Goal: Task Accomplishment & Management: Manage account settings

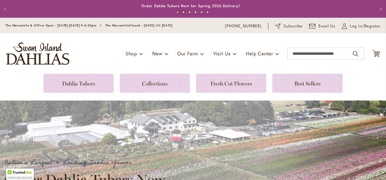
scroll to position [30, 0]
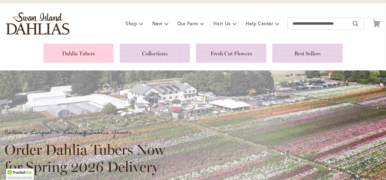
click at [82, 54] on link at bounding box center [78, 53] width 70 height 19
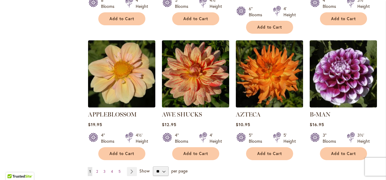
scroll to position [512, 0]
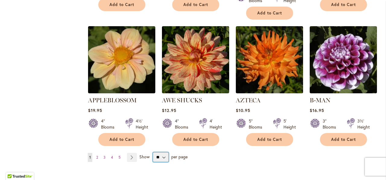
click at [163, 152] on select "** ** ** **" at bounding box center [161, 157] width 16 height 10
select select "**"
click at [153, 152] on select "** ** ** **" at bounding box center [161, 157] width 16 height 10
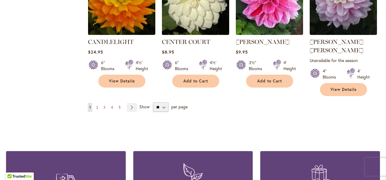
scroll to position [2116, 0]
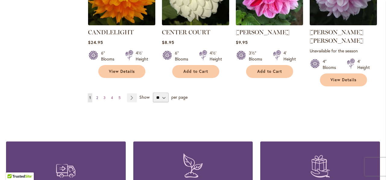
click at [96, 96] on span "2" at bounding box center [97, 98] width 2 height 5
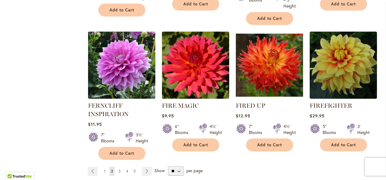
scroll to position [2116, 0]
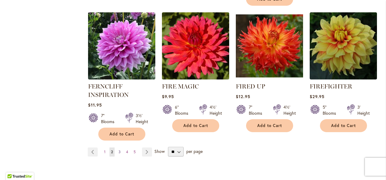
click at [119, 150] on span "3" at bounding box center [119, 152] width 2 height 5
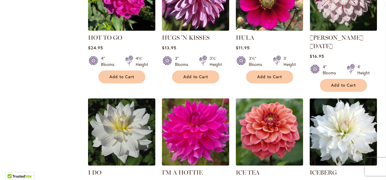
scroll to position [2055, 0]
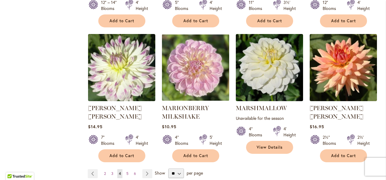
scroll to position [2116, 0]
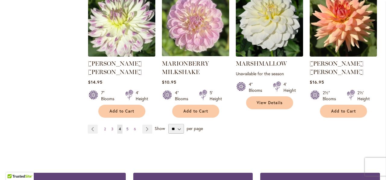
click at [127, 127] on span "5" at bounding box center [127, 129] width 2 height 5
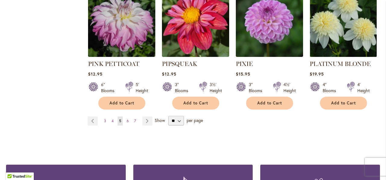
scroll to position [2125, 0]
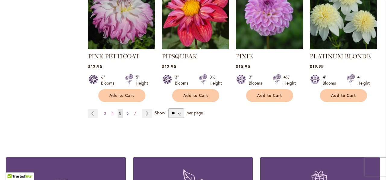
click at [127, 111] on span "6" at bounding box center [128, 113] width 2 height 5
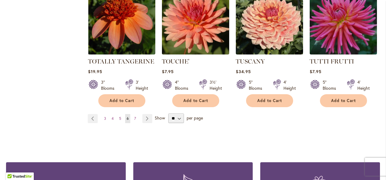
scroll to position [2086, 0]
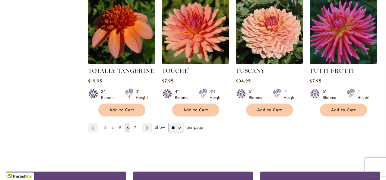
click at [134, 126] on span "7" at bounding box center [135, 128] width 2 height 5
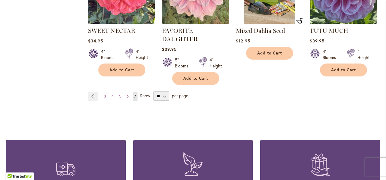
scroll to position [1191, 0]
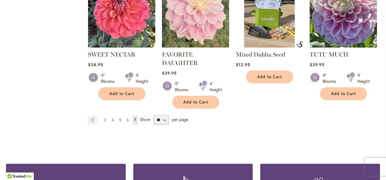
click at [105, 118] on span "3" at bounding box center [105, 120] width 2 height 5
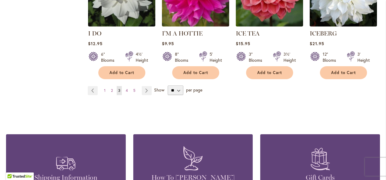
scroll to position [2116, 0]
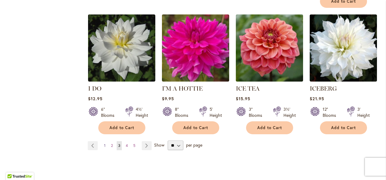
click at [104, 143] on span "1" at bounding box center [105, 145] width 2 height 5
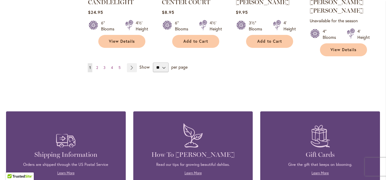
scroll to position [2086, 0]
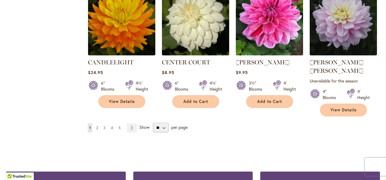
click at [96, 126] on span "2" at bounding box center [97, 128] width 2 height 5
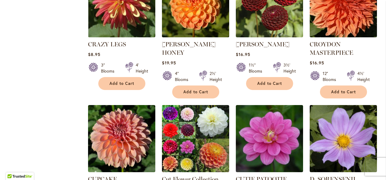
scroll to position [850, 0]
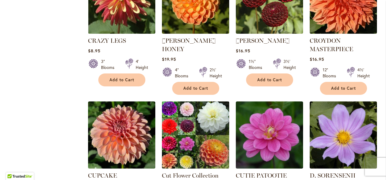
click at [190, 100] on img at bounding box center [195, 135] width 71 height 71
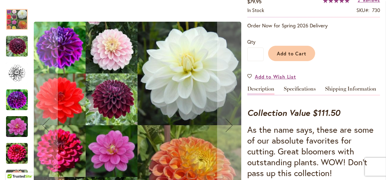
scroll to position [30, 0]
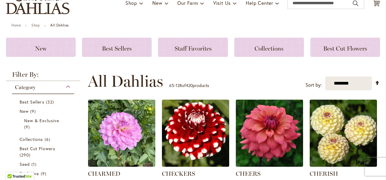
scroll to position [60, 0]
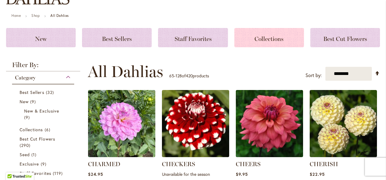
click at [259, 38] on span "Collections" at bounding box center [268, 38] width 29 height 7
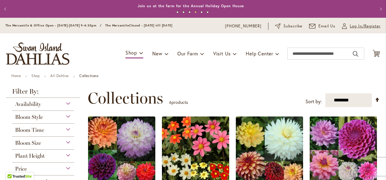
click at [350, 27] on span "Log In/Register" at bounding box center [365, 26] width 31 height 6
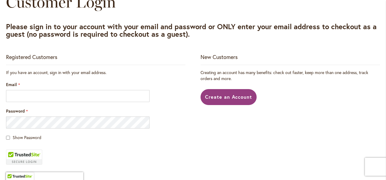
scroll to position [121, 0]
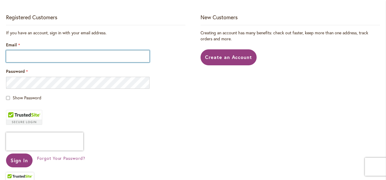
click at [59, 55] on input "Email" at bounding box center [77, 56] width 143 height 12
type input "**********"
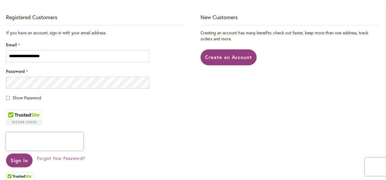
click at [63, 89] on fieldset "**********" at bounding box center [95, 106] width 179 height 153
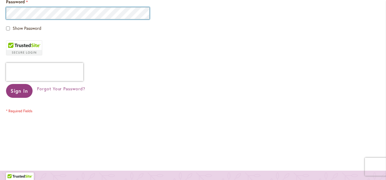
scroll to position [181, 0]
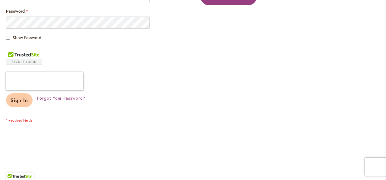
click at [21, 99] on span "Sign In" at bounding box center [19, 100] width 17 height 6
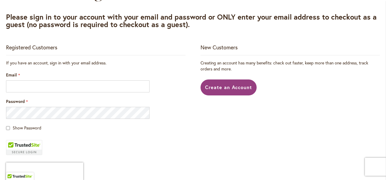
scroll to position [121, 0]
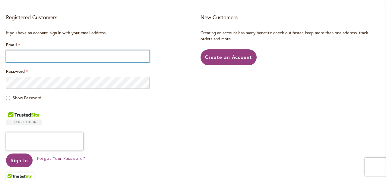
click at [89, 57] on input "Email" at bounding box center [77, 56] width 143 height 12
type input "**********"
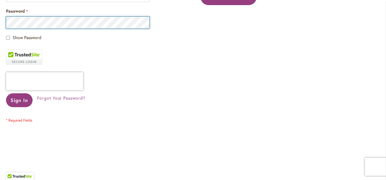
scroll to position [211, 0]
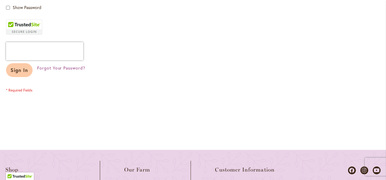
click at [20, 70] on span "Sign In" at bounding box center [19, 70] width 17 height 6
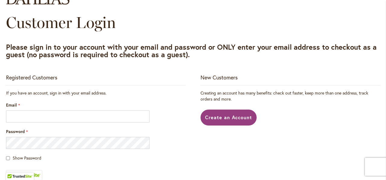
scroll to position [90, 0]
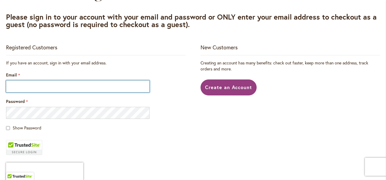
click at [60, 84] on input "Email" at bounding box center [77, 86] width 143 height 12
type input "**********"
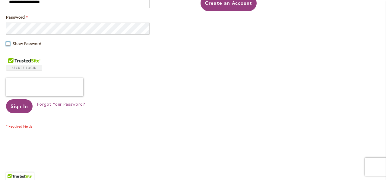
scroll to position [181, 0]
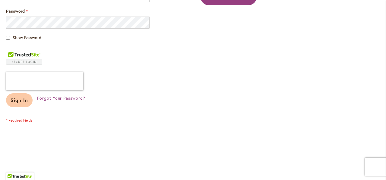
click at [17, 100] on span "Sign In" at bounding box center [19, 100] width 17 height 6
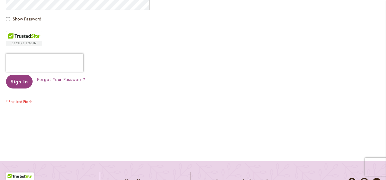
scroll to position [121, 0]
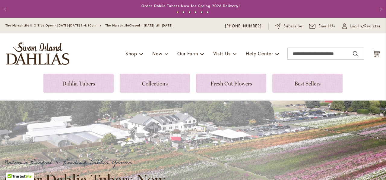
click at [350, 24] on span "Log In/Register" at bounding box center [365, 26] width 31 height 6
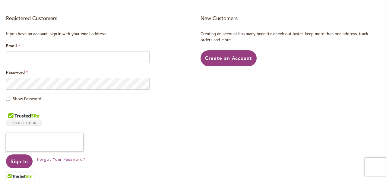
scroll to position [121, 0]
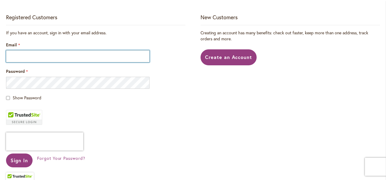
click at [88, 56] on input "Email" at bounding box center [77, 56] width 143 height 12
type input "**********"
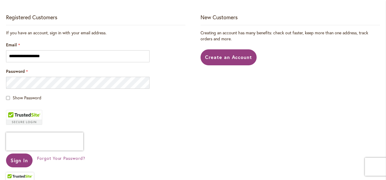
click at [10, 97] on div "Show Password" at bounding box center [95, 98] width 179 height 6
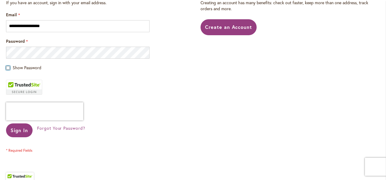
scroll to position [181, 0]
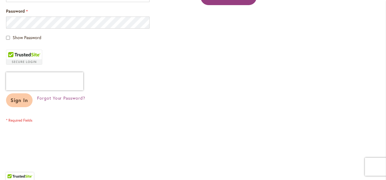
click at [15, 100] on span "Sign In" at bounding box center [19, 100] width 17 height 6
